Goal: Task Accomplishment & Management: Use online tool/utility

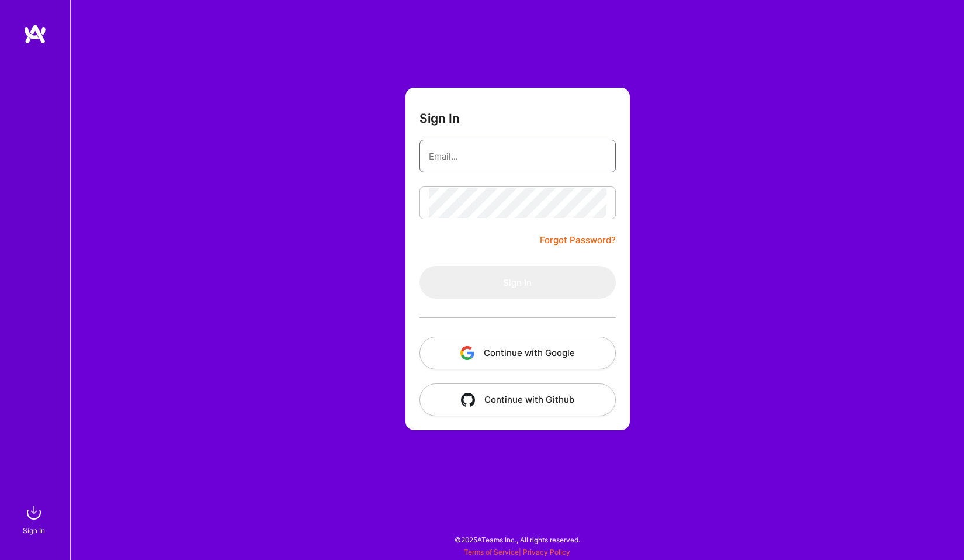
type input "[EMAIL_ADDRESS][DOMAIN_NAME]"
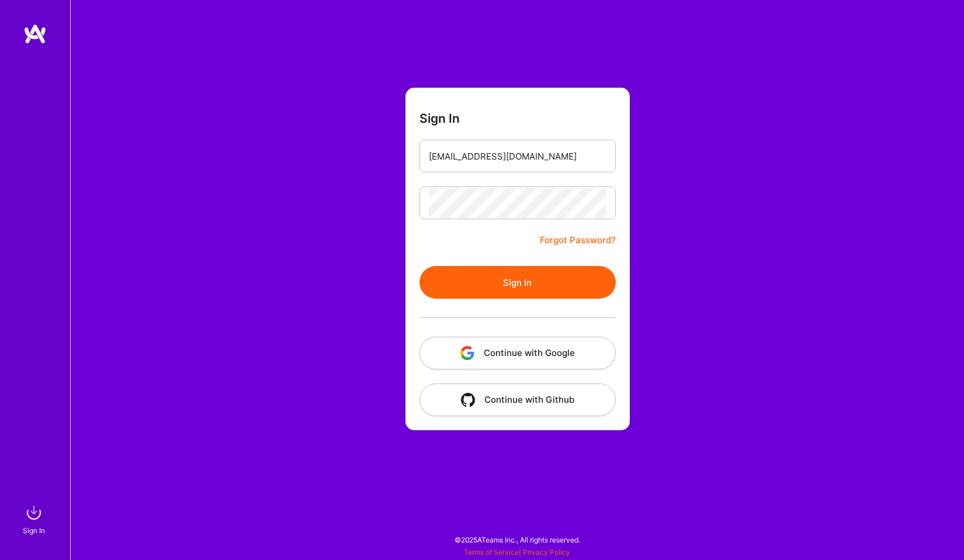
click at [523, 286] on button "Sign In" at bounding box center [518, 282] width 196 height 33
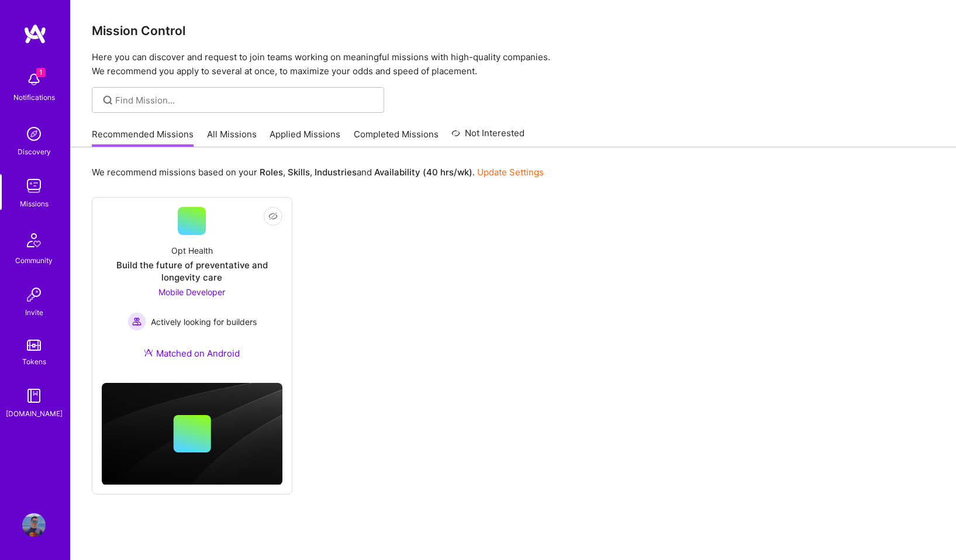
click at [222, 131] on link "All Missions" at bounding box center [232, 137] width 50 height 19
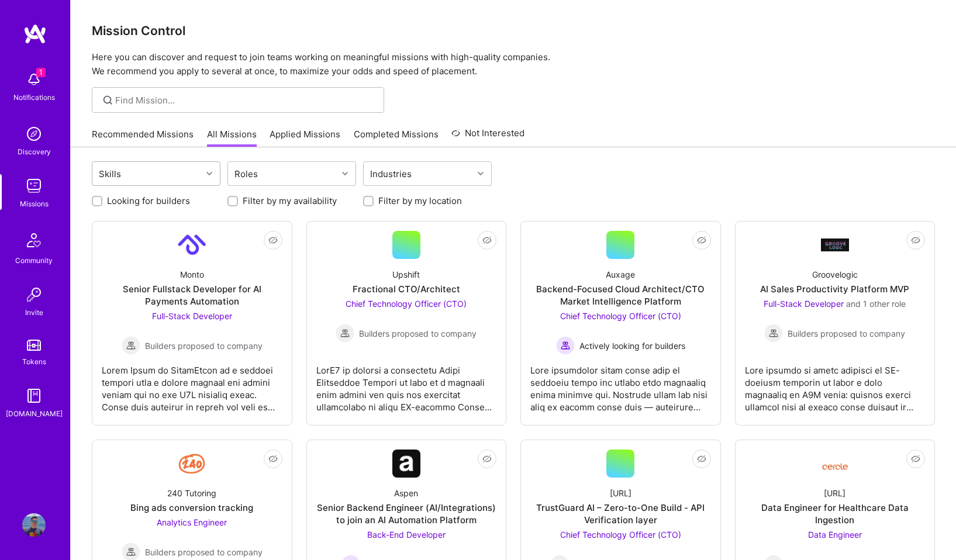
click at [171, 176] on div "Skills" at bounding box center [146, 173] width 109 height 23
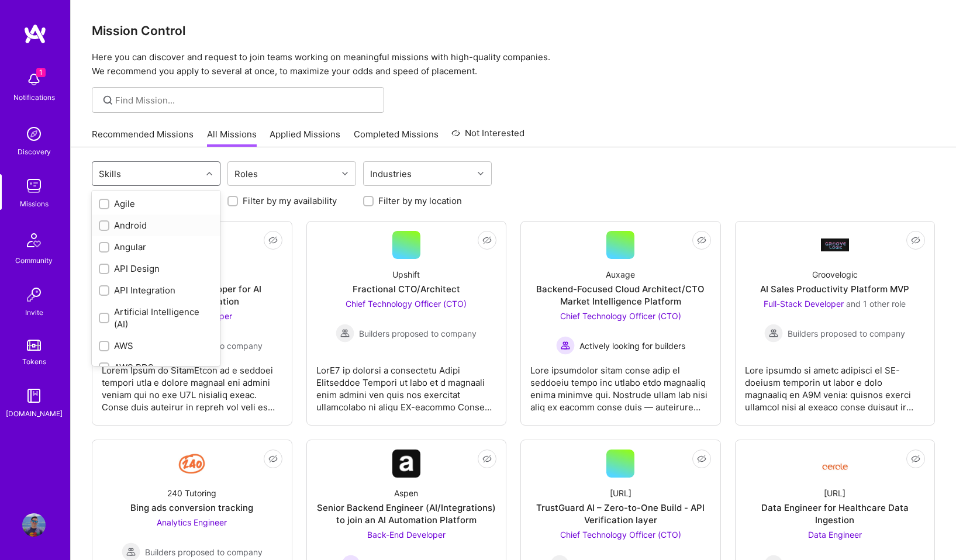
click at [158, 216] on div "Android" at bounding box center [156, 226] width 129 height 22
checkbox input "true"
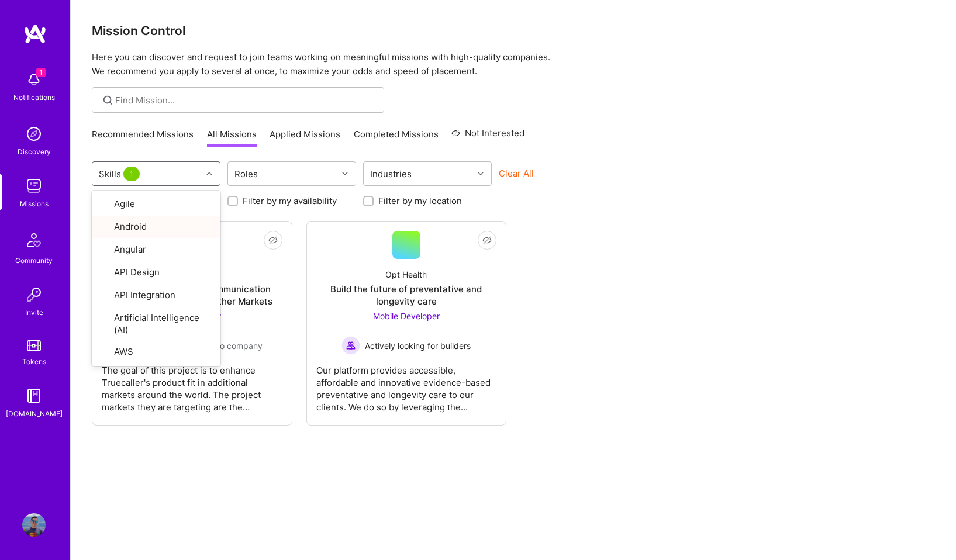
click at [627, 368] on div "Not Interested True Caller Product Manager for Communication Company Expanding …" at bounding box center [513, 323] width 843 height 205
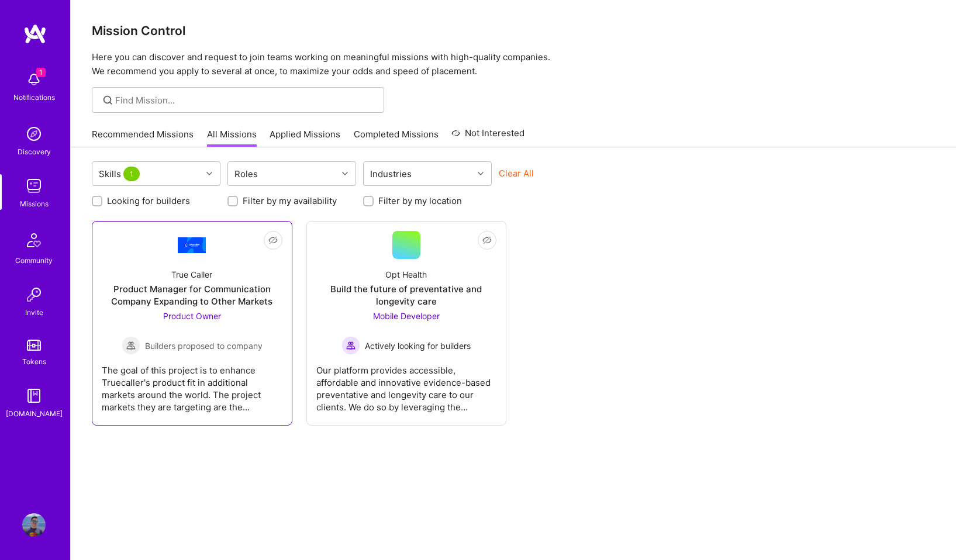
click at [267, 307] on div "True Caller Product Manager for Communication Company Expanding to Other Market…" at bounding box center [192, 307] width 181 height 96
